Goal: Navigation & Orientation: Find specific page/section

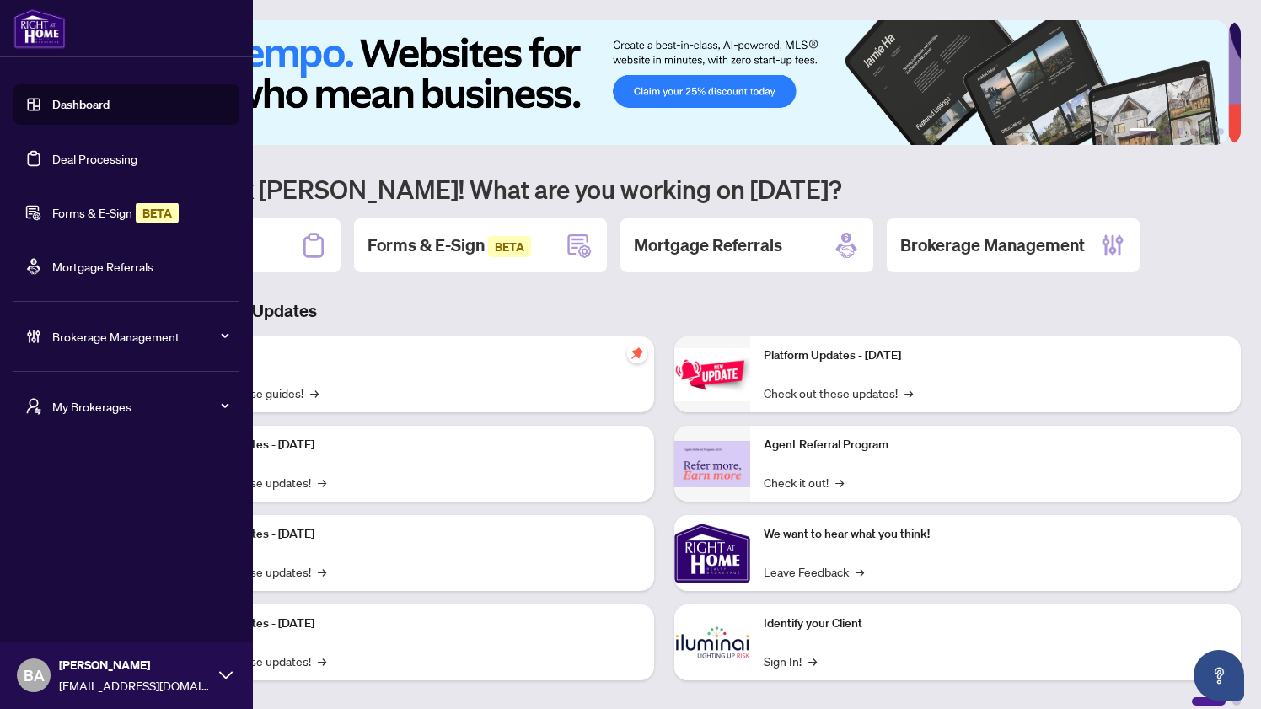
click at [121, 406] on span "My Brokerages" at bounding box center [139, 406] width 175 height 19
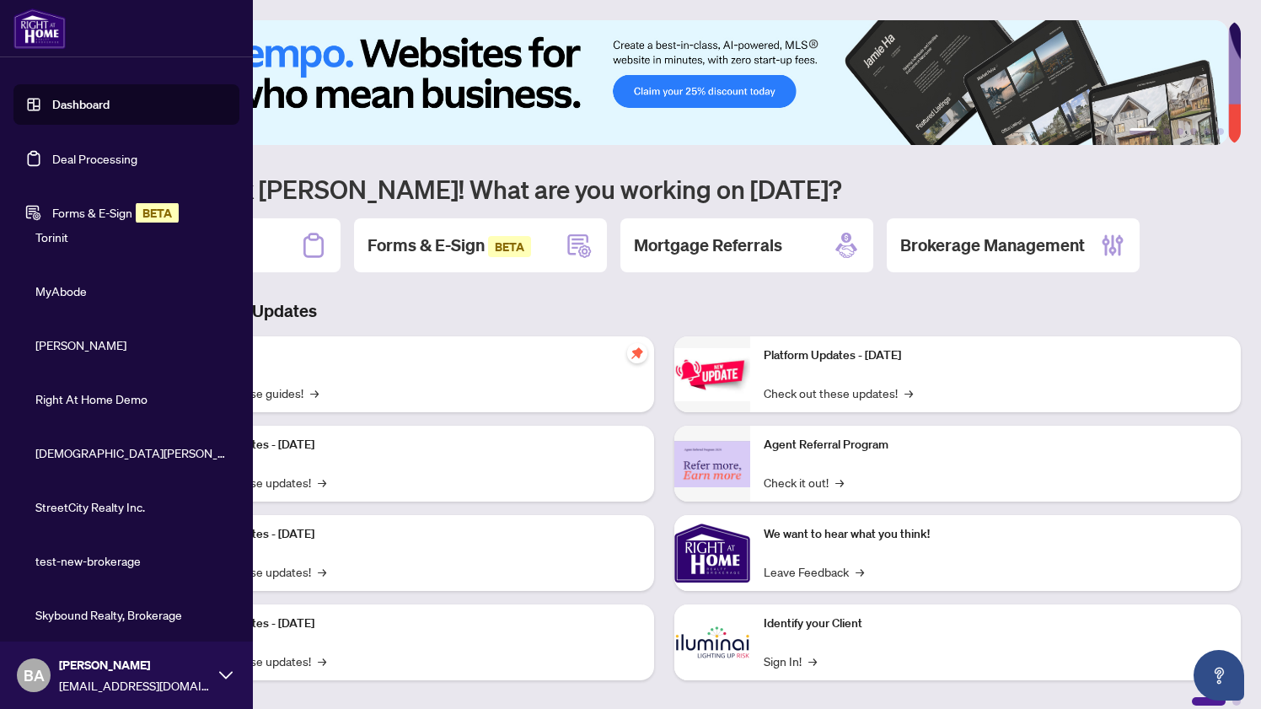
scroll to position [372, 0]
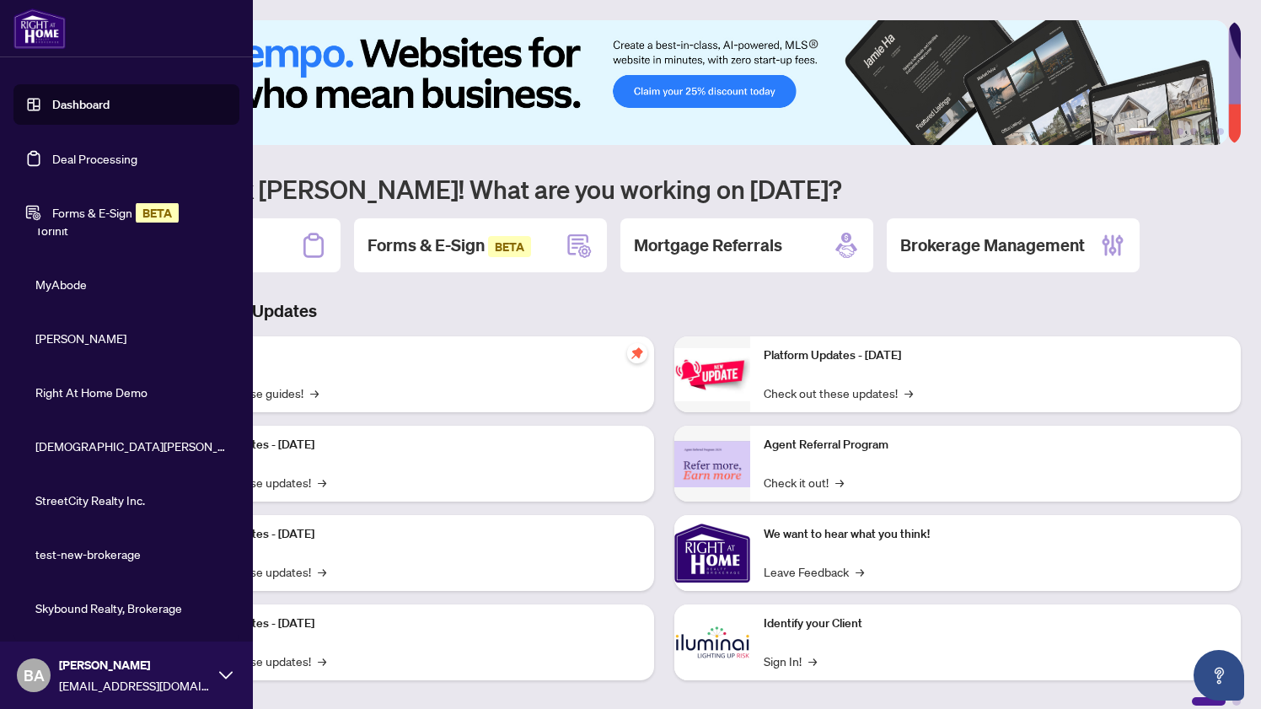
click at [105, 445] on span "Brahm Klar Realty" at bounding box center [131, 446] width 192 height 19
